Goal: Find specific page/section: Find specific page/section

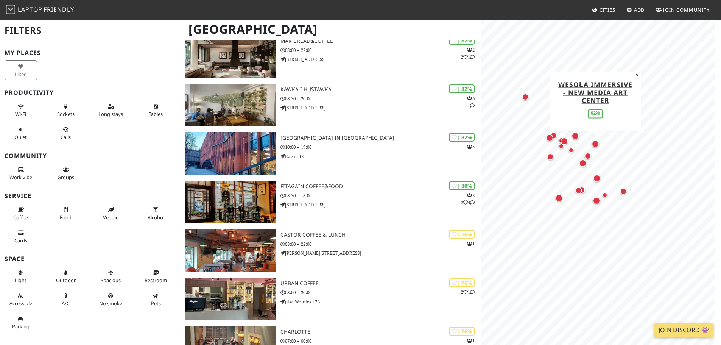
scroll to position [454, 0]
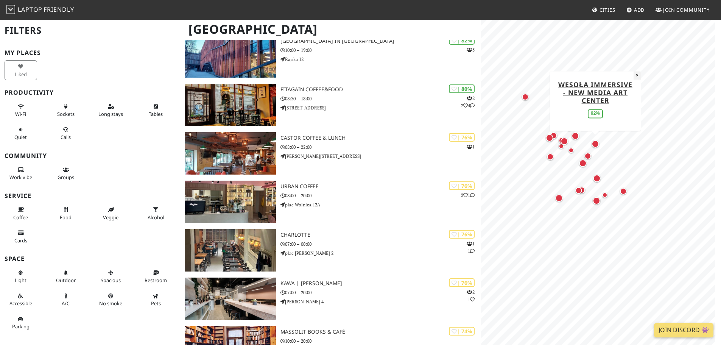
click at [639, 75] on button "×" at bounding box center [637, 75] width 7 height 8
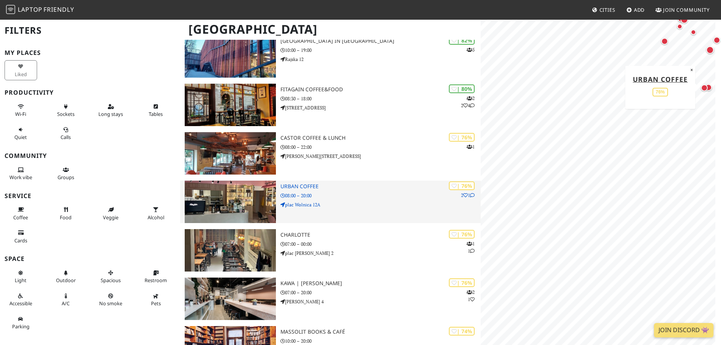
click at [329, 181] on div "| 76% 2 1 Urban Coffee 08:00 – 20:00 plac Wolnica 12A" at bounding box center [380, 202] width 200 height 42
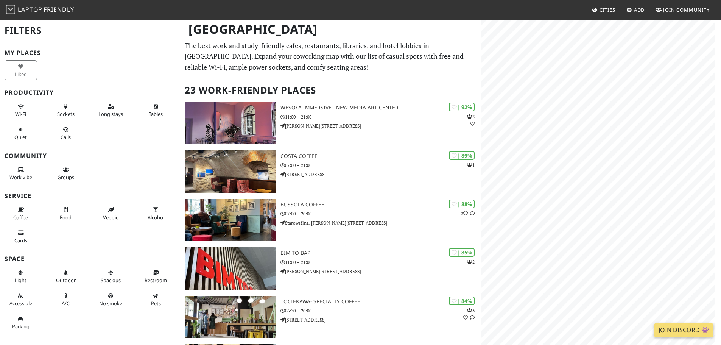
scroll to position [454, 0]
